Goal: Task Accomplishment & Management: Use online tool/utility

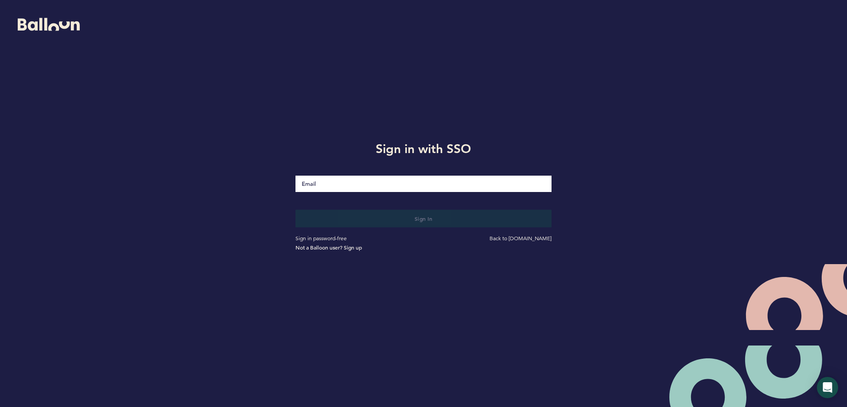
click at [378, 177] on input "Email" at bounding box center [422, 184] width 255 height 16
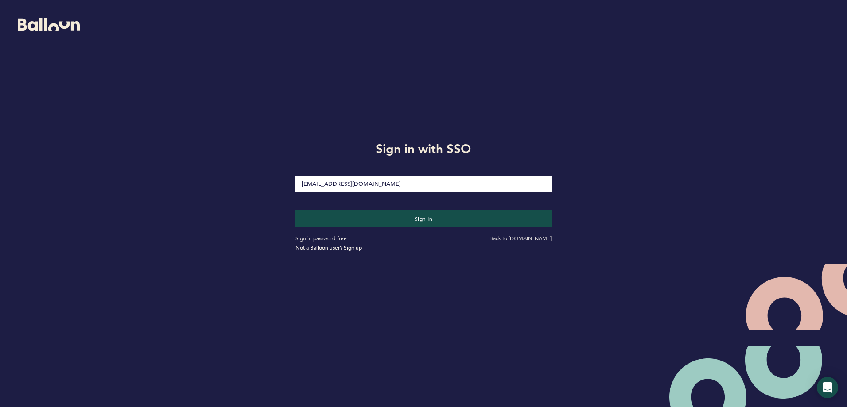
drag, startPoint x: 375, startPoint y: 187, endPoint x: 320, endPoint y: 182, distance: 55.6
click at [320, 182] on input "[EMAIL_ADDRESS][DOMAIN_NAME]" at bounding box center [422, 184] width 255 height 16
type input "[EMAIL_ADDRESS][DOMAIN_NAME]"
click at [295, 210] on button "Sign in" at bounding box center [422, 219] width 255 height 18
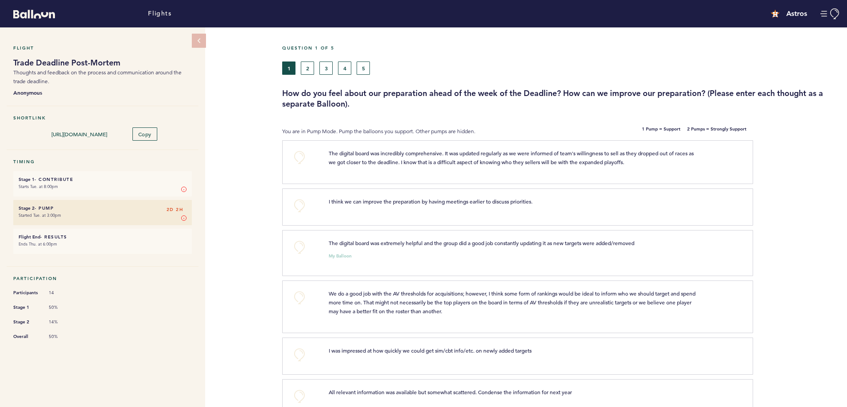
click at [490, 82] on div "Question 1 of 5 1 2 3 4 5 How do you feel about our preparation ahead of the we…" at bounding box center [564, 77] width 565 height 64
click at [296, 159] on button "+0" at bounding box center [299, 158] width 18 height 18
click at [298, 250] on button "+0" at bounding box center [299, 248] width 18 height 18
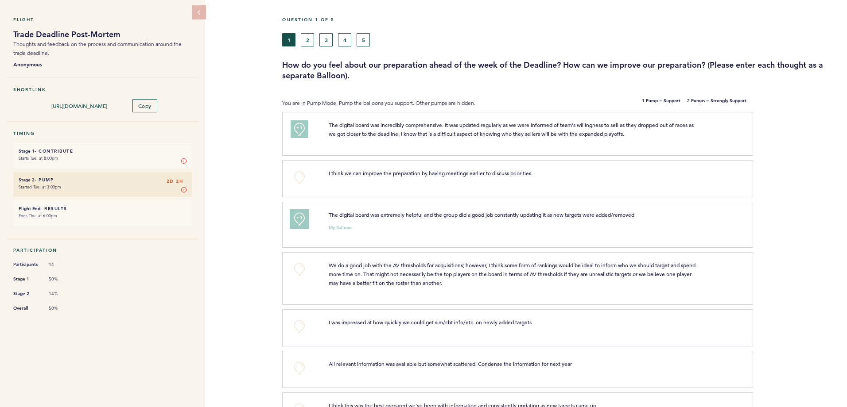
scroll to position [44, 0]
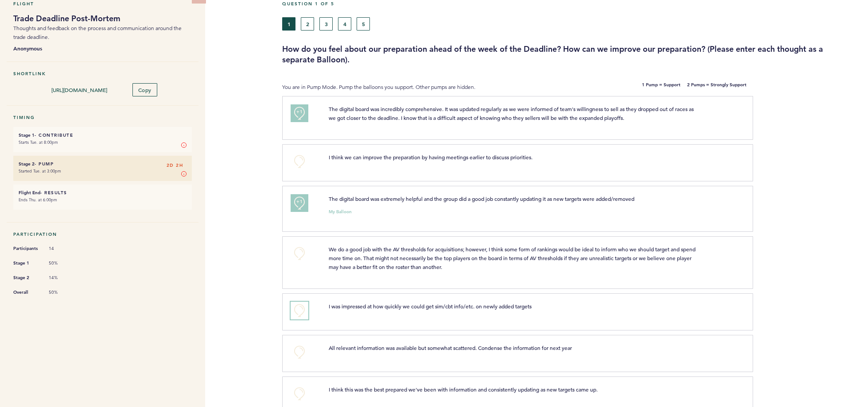
click at [295, 309] on button "+0" at bounding box center [299, 311] width 18 height 18
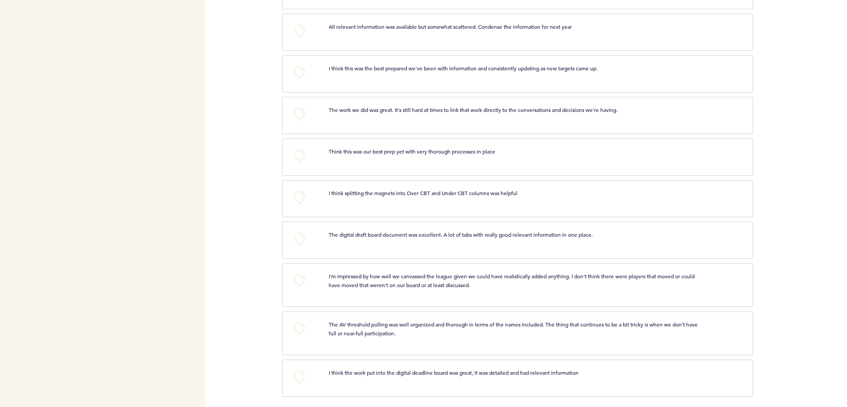
scroll to position [368, 0]
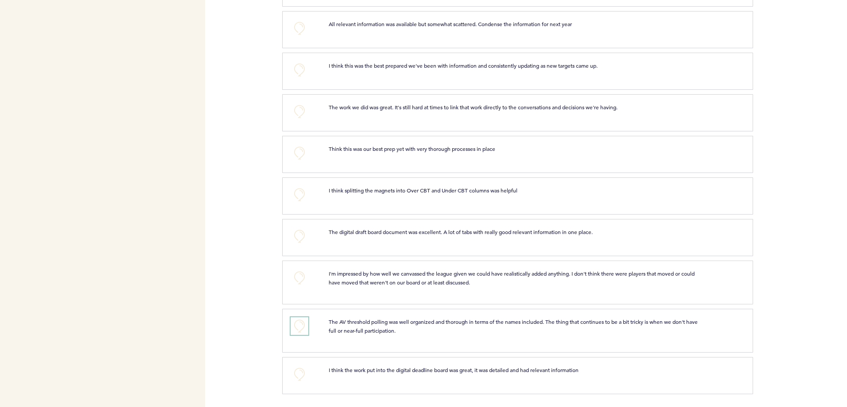
click at [300, 324] on button "+0" at bounding box center [299, 326] width 18 height 18
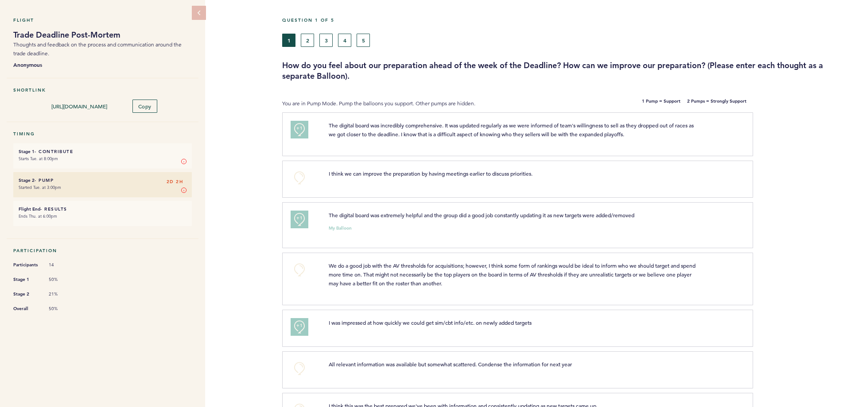
scroll to position [0, 0]
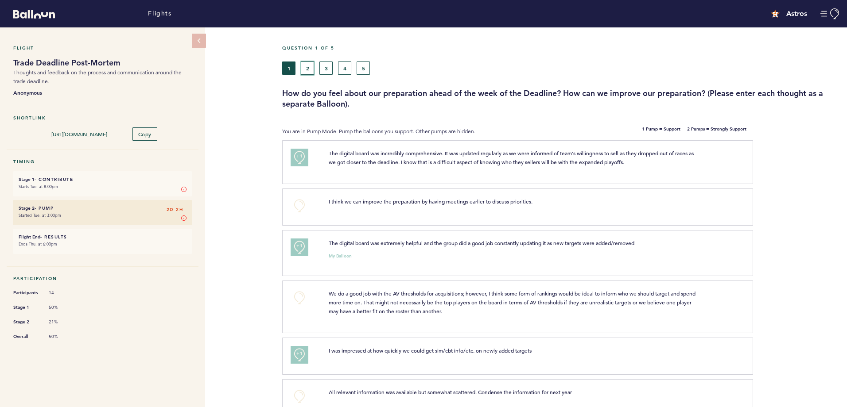
click at [309, 63] on button "2" at bounding box center [307, 68] width 13 height 13
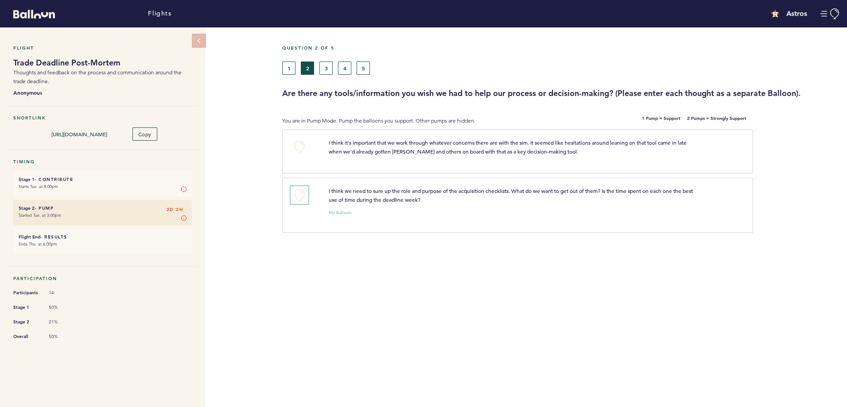
click at [304, 197] on button "+0" at bounding box center [299, 195] width 18 height 18
click at [304, 197] on button "+1" at bounding box center [299, 195] width 18 height 18
click at [329, 69] on button "3" at bounding box center [325, 68] width 13 height 13
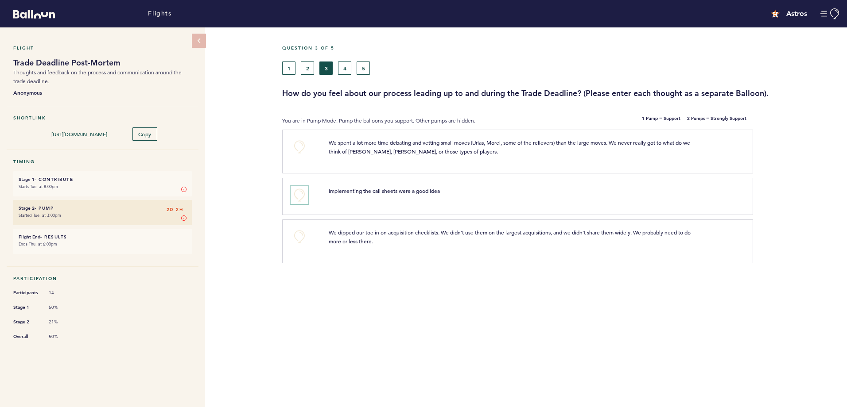
click at [301, 191] on button "+0" at bounding box center [299, 195] width 18 height 18
click at [302, 234] on button "+0" at bounding box center [299, 237] width 18 height 18
click at [347, 69] on button "4" at bounding box center [344, 68] width 13 height 13
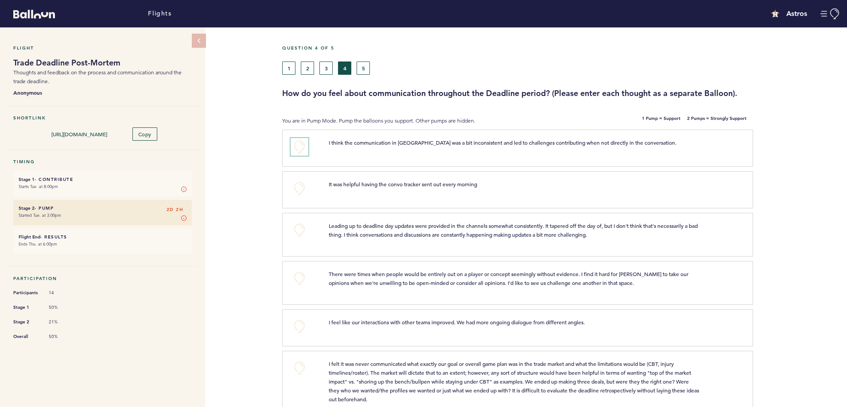
click at [301, 149] on button "+0" at bounding box center [299, 147] width 18 height 18
click at [301, 149] on span "+1" at bounding box center [299, 145] width 6 height 9
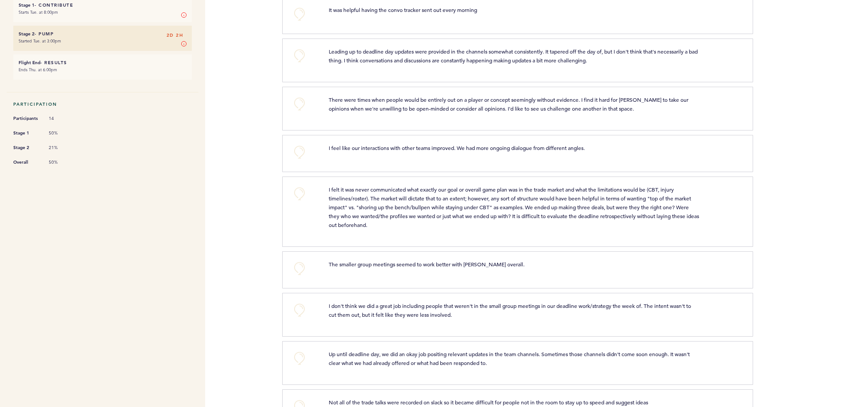
scroll to position [207, 0]
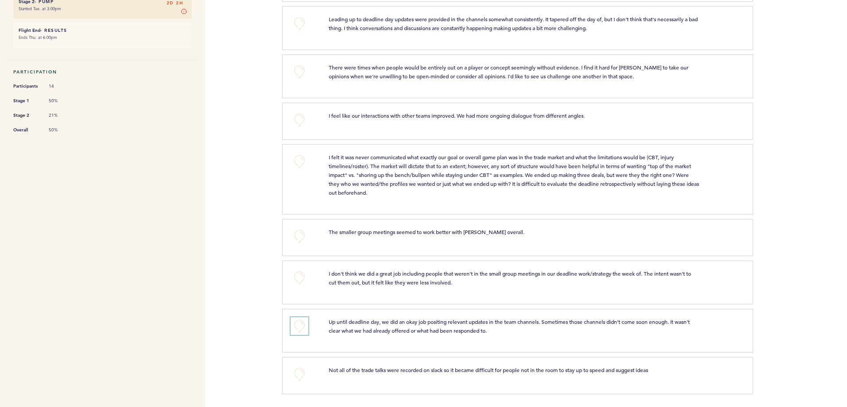
click at [305, 325] on button "+0" at bounding box center [299, 326] width 18 height 18
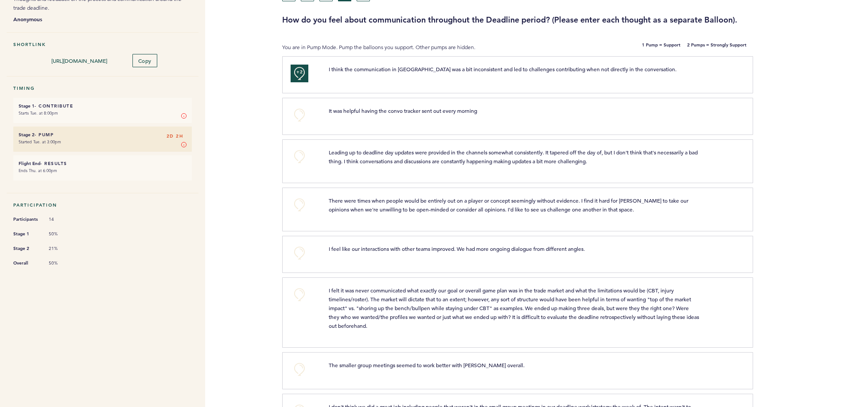
scroll to position [0, 0]
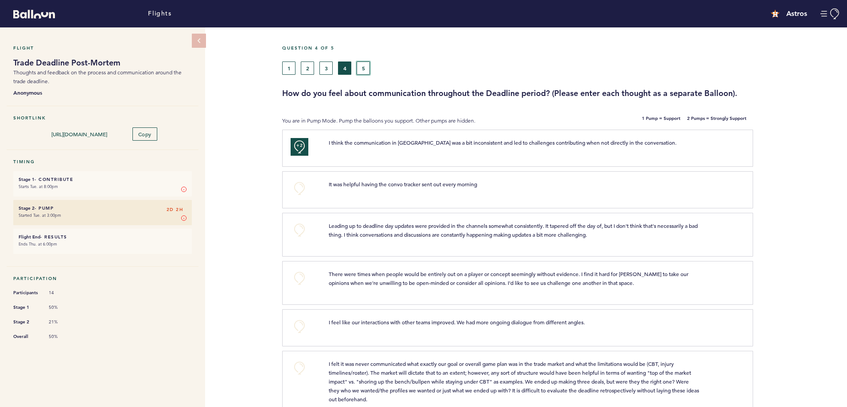
click at [365, 68] on button "5" at bounding box center [362, 68] width 13 height 13
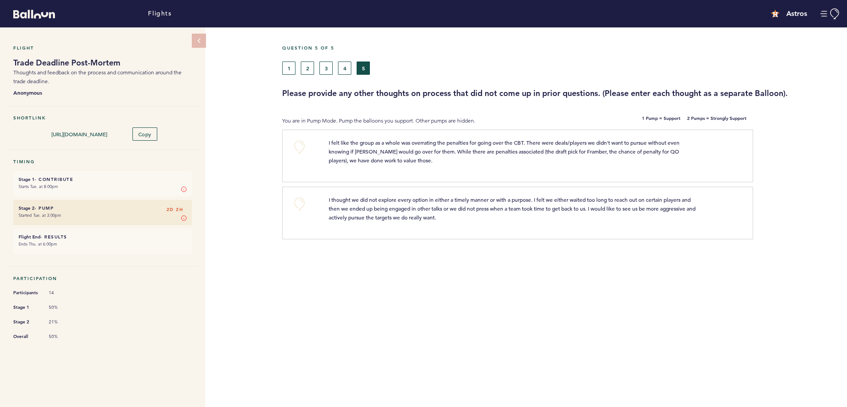
click at [86, 191] on li "Stage 1 - Contribute 2D 2H Starts Tue. at 8:00pm Stage 1 In Stage 1, you can co…" at bounding box center [102, 183] width 178 height 25
click at [129, 244] on small "Ends Thu. at 6:00pm" at bounding box center [103, 244] width 168 height 9
